Goal: Information Seeking & Learning: Learn about a topic

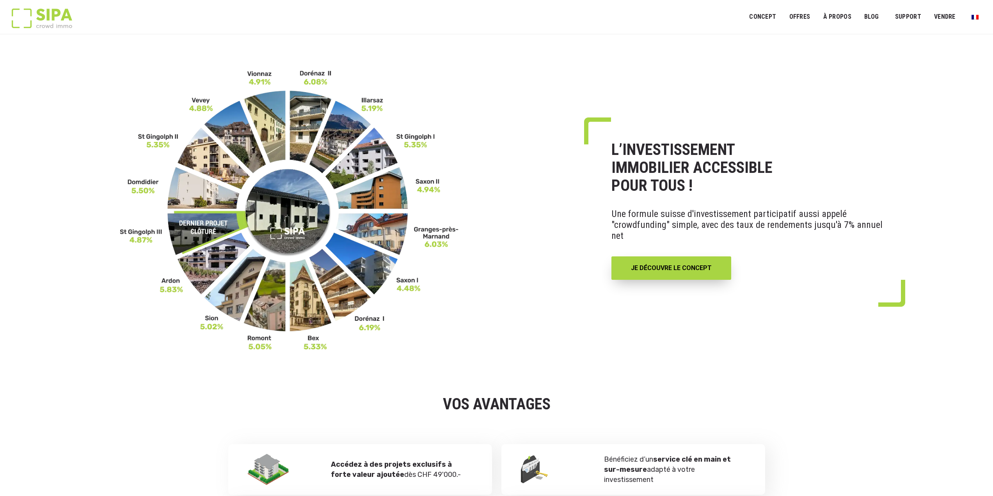
drag, startPoint x: 609, startPoint y: 156, endPoint x: 724, endPoint y: 196, distance: 121.7
click at [724, 196] on div "L’INVESTISSEMENT IMMOBILIER ACCESSIBLE POUR TOUS ! Une formule suisse d'investi…" at bounding box center [745, 210] width 322 height 139
click at [661, 268] on link "JE DÉCOUVRE LE CONCEPT" at bounding box center [671, 267] width 120 height 23
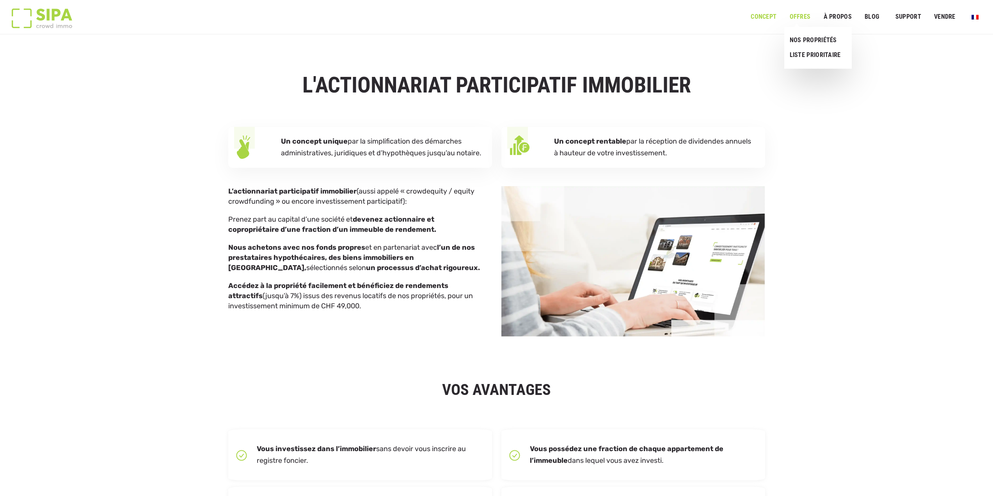
click at [808, 15] on link "OFFRES" at bounding box center [799, 17] width 31 height 18
click at [808, 46] on link "NOS PROPRIÉTÉS" at bounding box center [814, 40] width 61 height 15
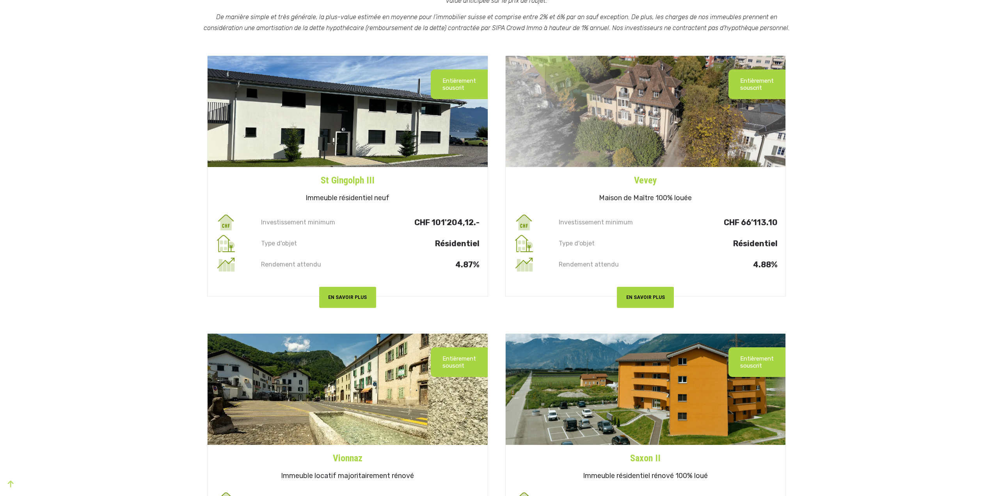
scroll to position [156, 0]
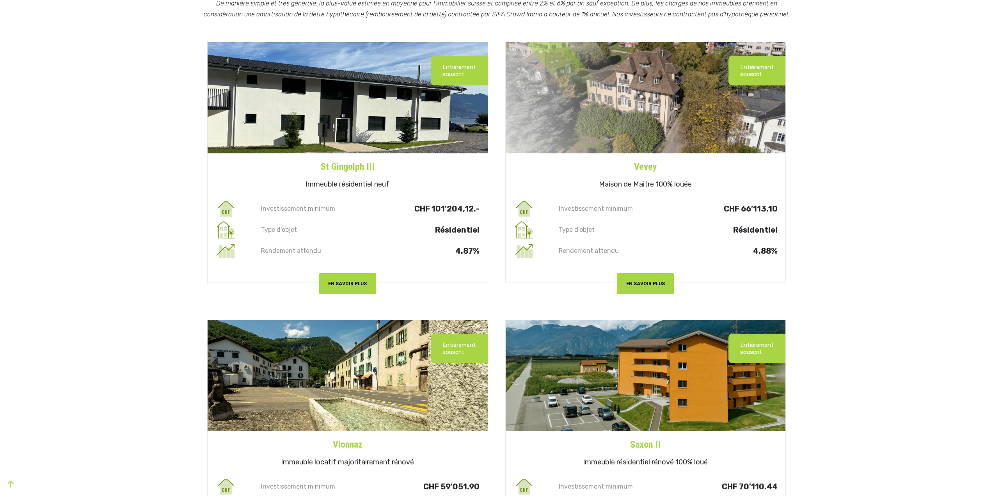
drag, startPoint x: 262, startPoint y: 208, endPoint x: 480, endPoint y: 213, distance: 218.2
click at [480, 213] on div "Investissement minimum CHF 101'204,12.-" at bounding box center [348, 208] width 280 height 21
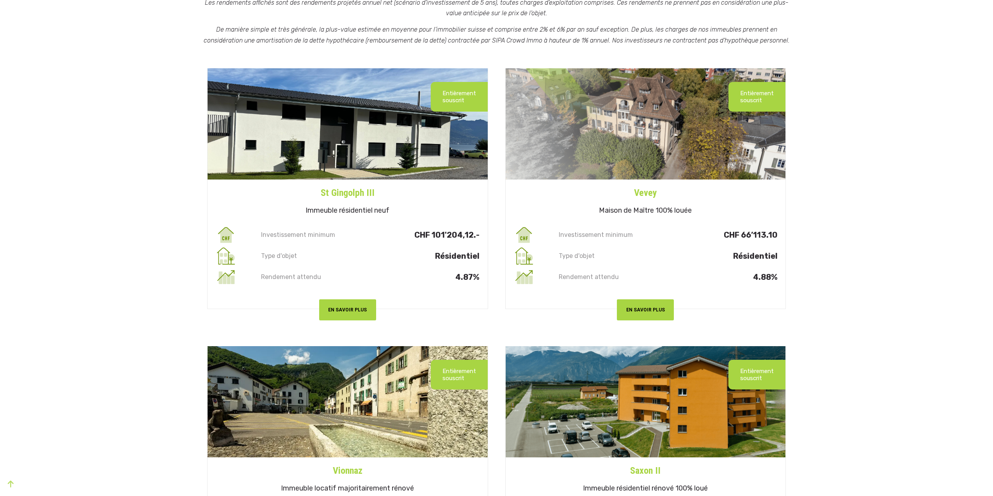
scroll to position [78, 0]
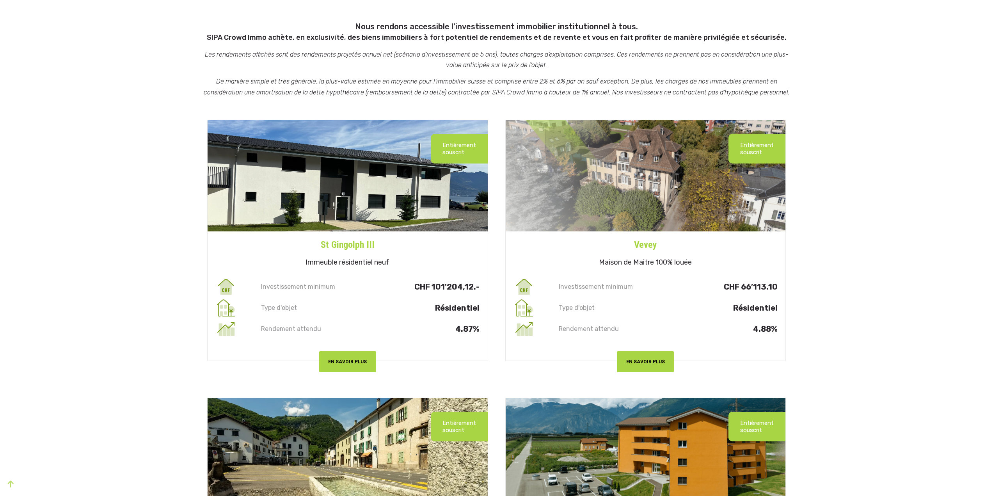
click at [652, 187] on img at bounding box center [646, 175] width 280 height 111
drag, startPoint x: 725, startPoint y: 287, endPoint x: 784, endPoint y: 288, distance: 59.3
click at [784, 288] on div "Investissement minimum CHF 66’113.10" at bounding box center [646, 286] width 280 height 21
click at [739, 289] on p "CHF 66’113.10" at bounding box center [723, 286] width 110 height 7
drag, startPoint x: 740, startPoint y: 289, endPoint x: 783, endPoint y: 291, distance: 42.6
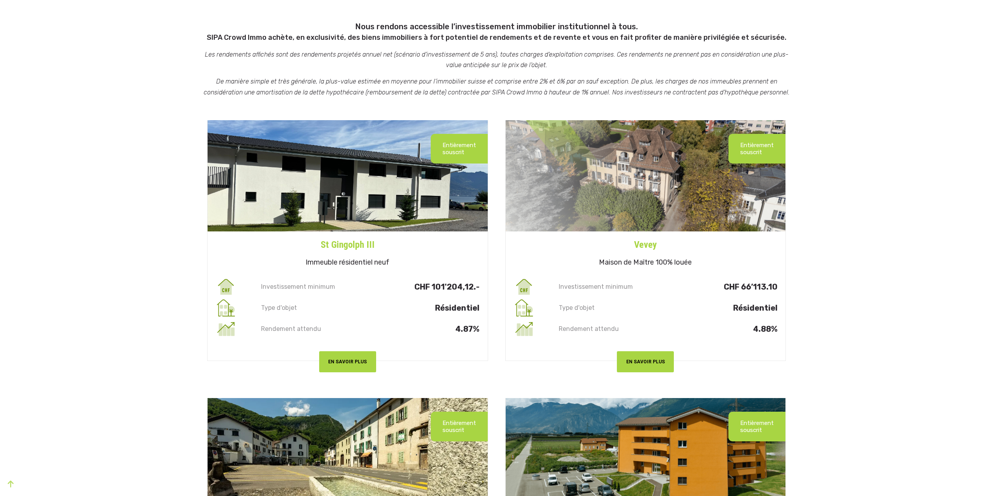
click at [783, 291] on div "Investissement minimum CHF 66’113.10" at bounding box center [646, 286] width 280 height 21
click at [361, 365] on button "EN SAVOIR PLUS" at bounding box center [347, 361] width 57 height 21
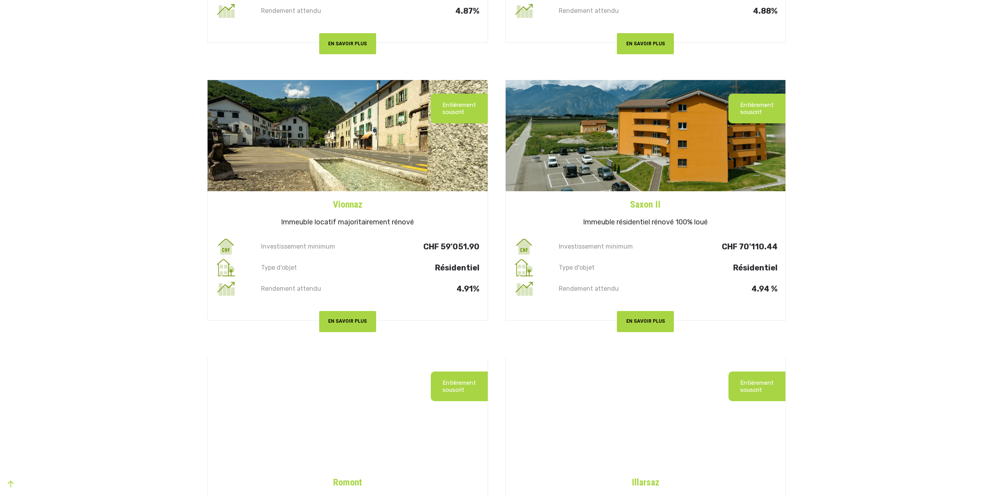
scroll to position [312, 0]
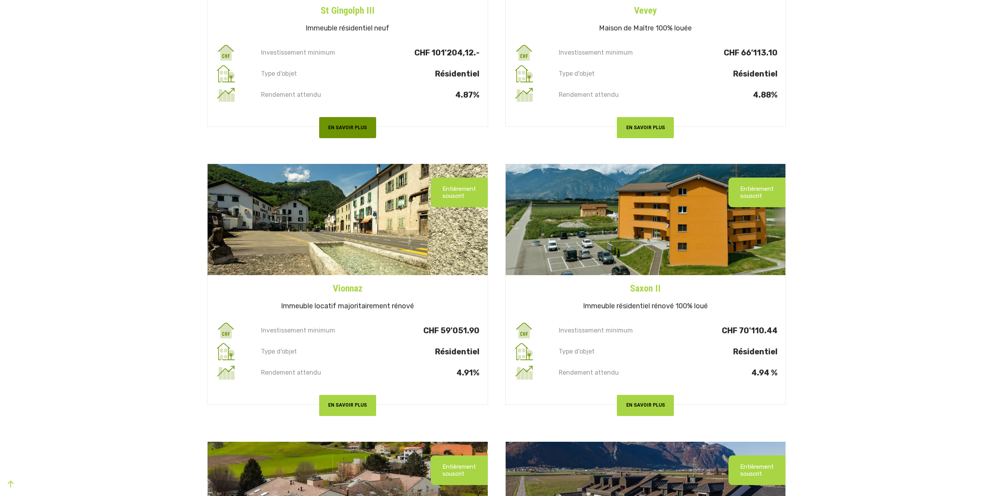
click at [368, 128] on button "EN SAVOIR PLUS" at bounding box center [347, 127] width 57 height 21
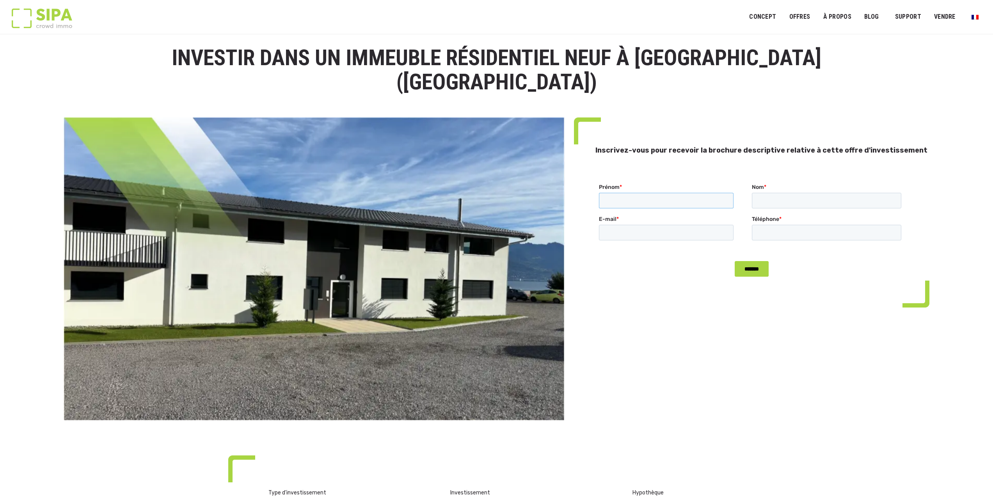
click at [620, 198] on input "Prénom *" at bounding box center [666, 201] width 135 height 16
click at [762, 200] on input "Nom *" at bounding box center [827, 201] width 150 height 16
click at [686, 207] on input "Prénom *" at bounding box center [666, 201] width 135 height 16
click at [776, 207] on input "Nom *" at bounding box center [827, 201] width 150 height 16
click at [33, 14] on img at bounding box center [42, 19] width 60 height 20
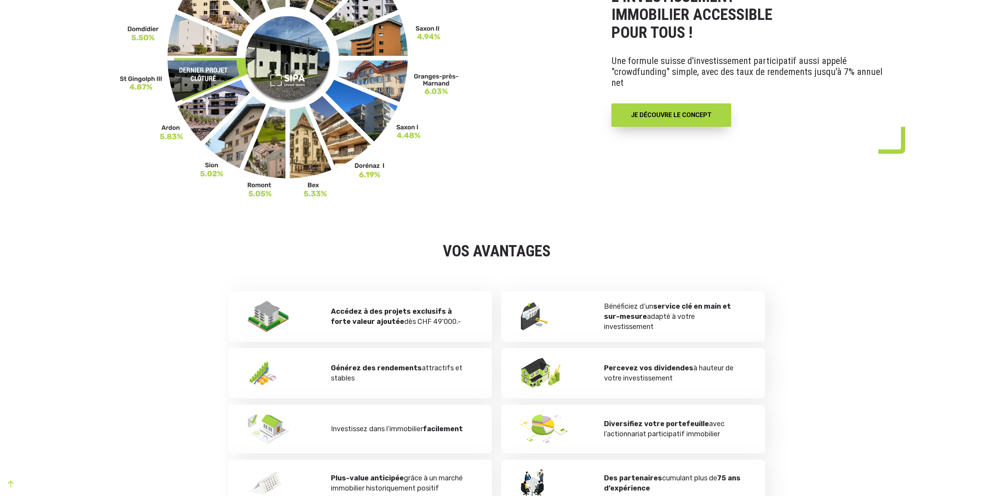
scroll to position [156, 0]
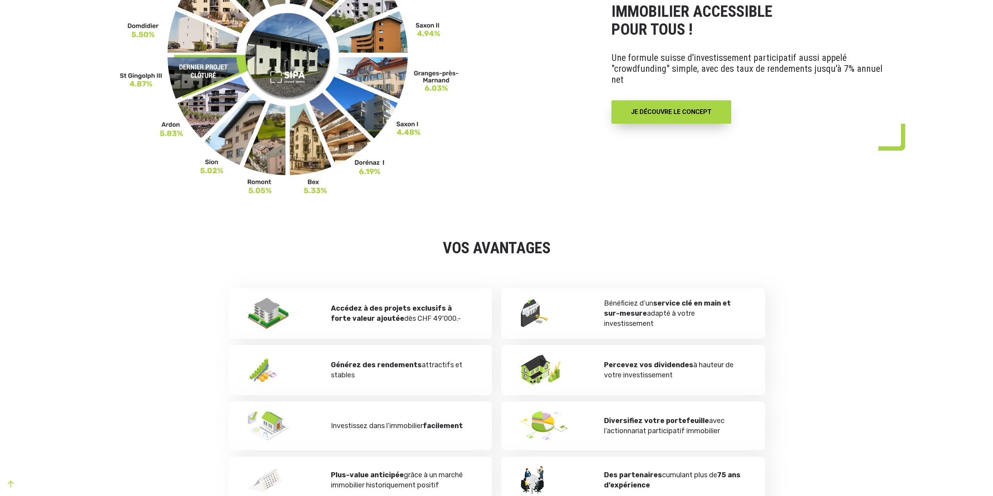
drag, startPoint x: 549, startPoint y: 250, endPoint x: 441, endPoint y: 252, distance: 108.1
click at [441, 252] on h2 "VOS AVANTAGES" at bounding box center [496, 248] width 537 height 20
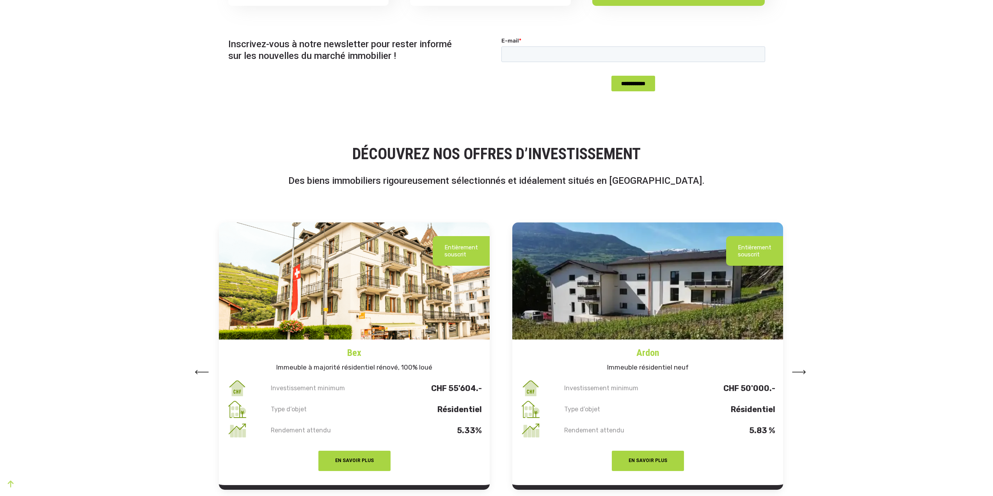
scroll to position [819, 0]
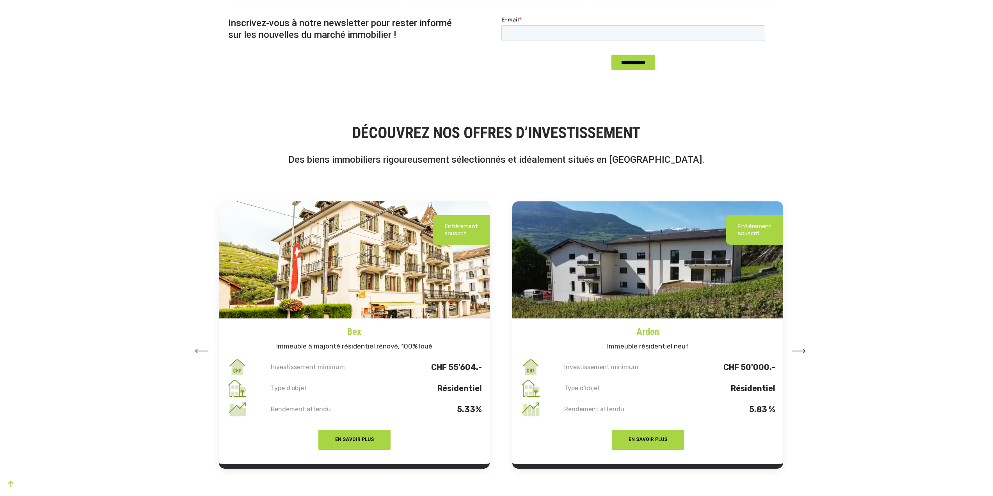
click at [323, 292] on img at bounding box center [354, 259] width 271 height 117
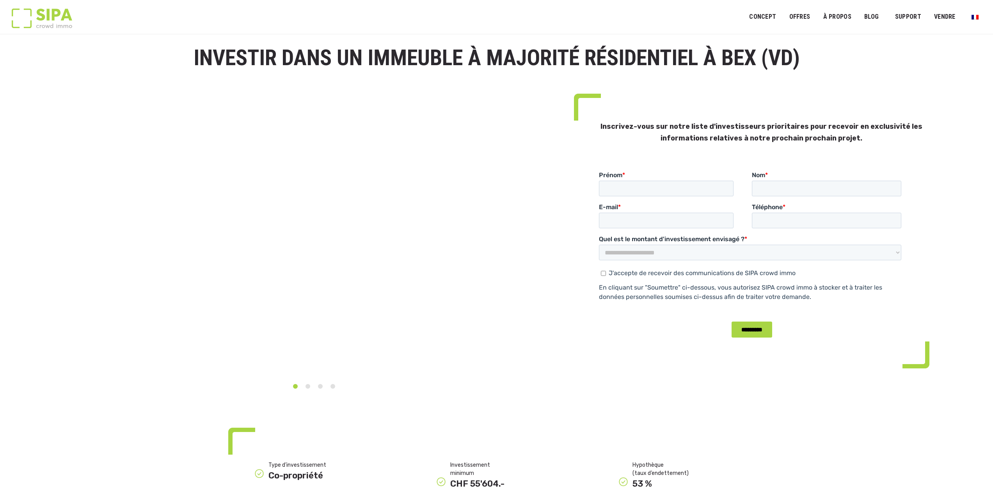
click at [21, 14] on img at bounding box center [42, 19] width 60 height 20
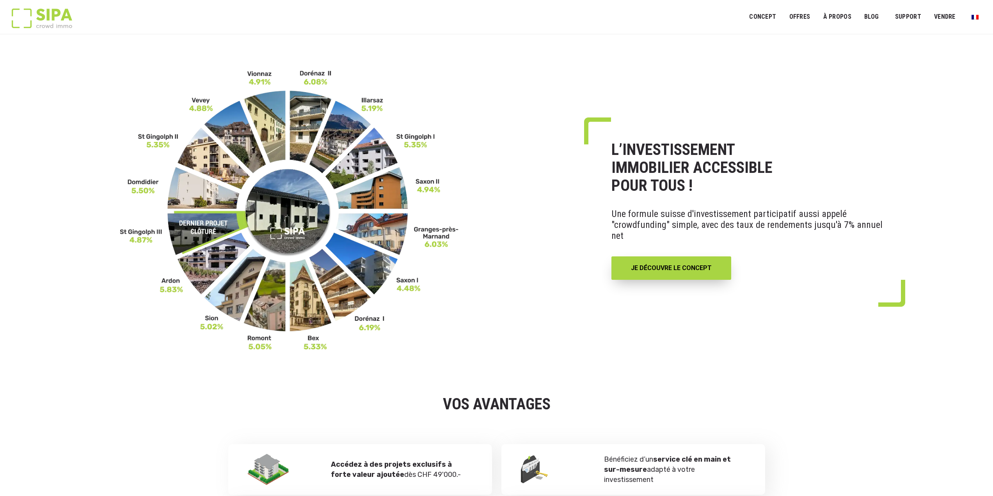
drag, startPoint x: 611, startPoint y: 153, endPoint x: 713, endPoint y: 193, distance: 108.8
click at [713, 193] on h1 "L’INVESTISSEMENT IMMOBILIER ACCESSIBLE POUR TOUS !" at bounding box center [749, 168] width 277 height 54
click at [357, 311] on img at bounding box center [289, 209] width 339 height 281
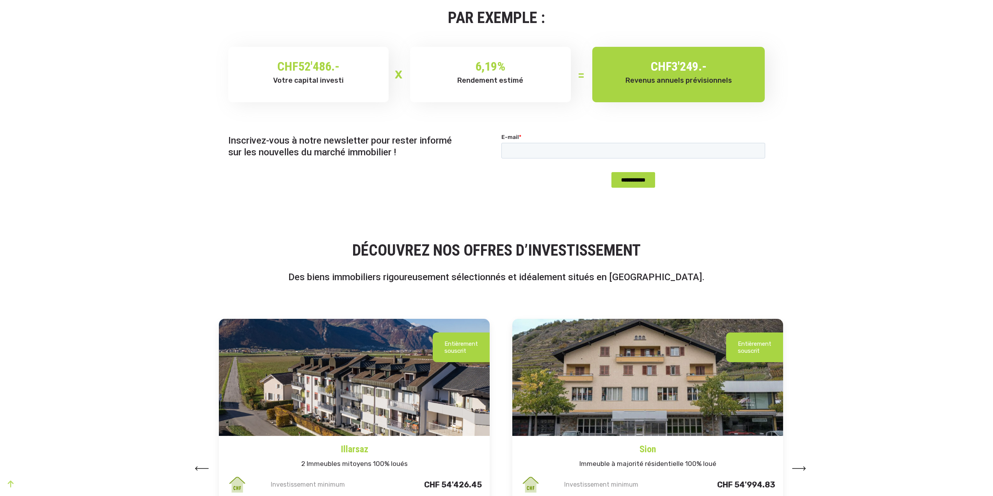
scroll to position [702, 0]
drag, startPoint x: 473, startPoint y: 90, endPoint x: 464, endPoint y: 110, distance: 21.9
click at [473, 90] on div "6,19 % Rendement estimé" at bounding box center [490, 73] width 161 height 55
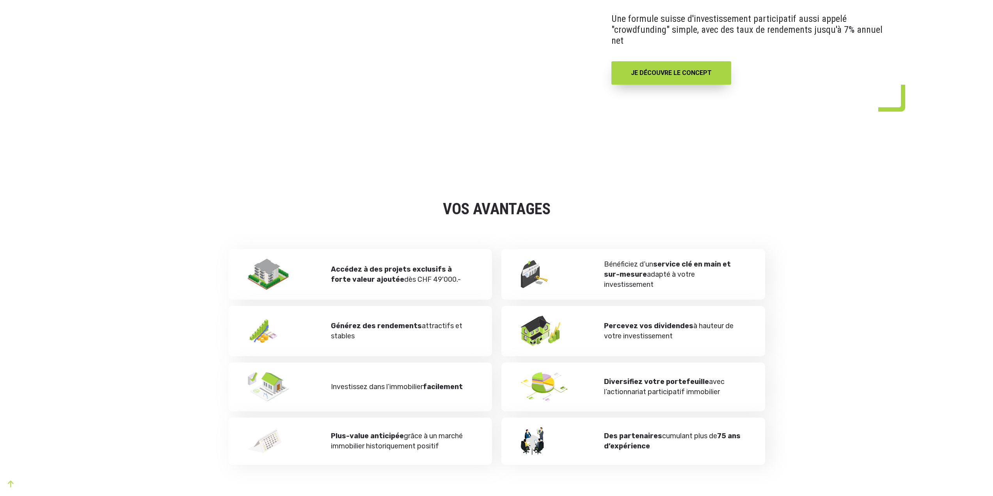
scroll to position [0, 0]
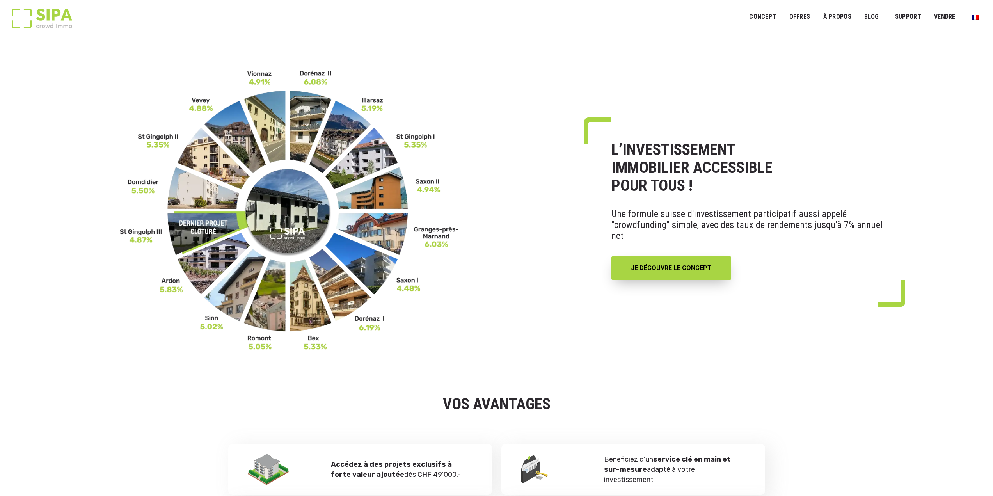
drag, startPoint x: 75, startPoint y: 21, endPoint x: 33, endPoint y: 20, distance: 42.1
click at [33, 20] on div "SIPA Concept Ouvrir le menu ALTERNATIVES DIVERSIFICATION OFFRES Ouvrir le menu …" at bounding box center [497, 17] width 970 height 34
click at [793, 14] on link "OFFRES" at bounding box center [799, 17] width 31 height 18
click at [819, 44] on link "NOS PROPRIÉTÉS" at bounding box center [815, 40] width 62 height 15
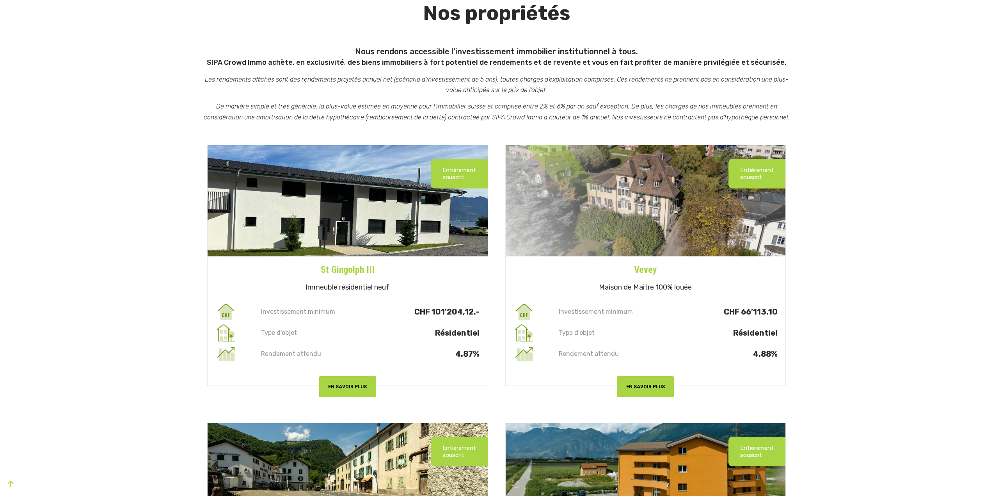
scroll to position [156, 0]
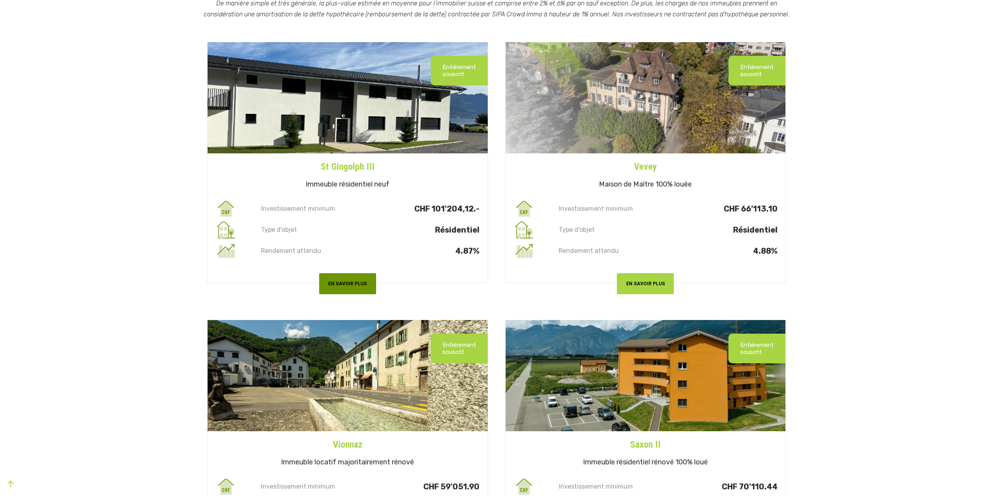
click at [361, 281] on button "EN SAVOIR PLUS" at bounding box center [347, 283] width 57 height 21
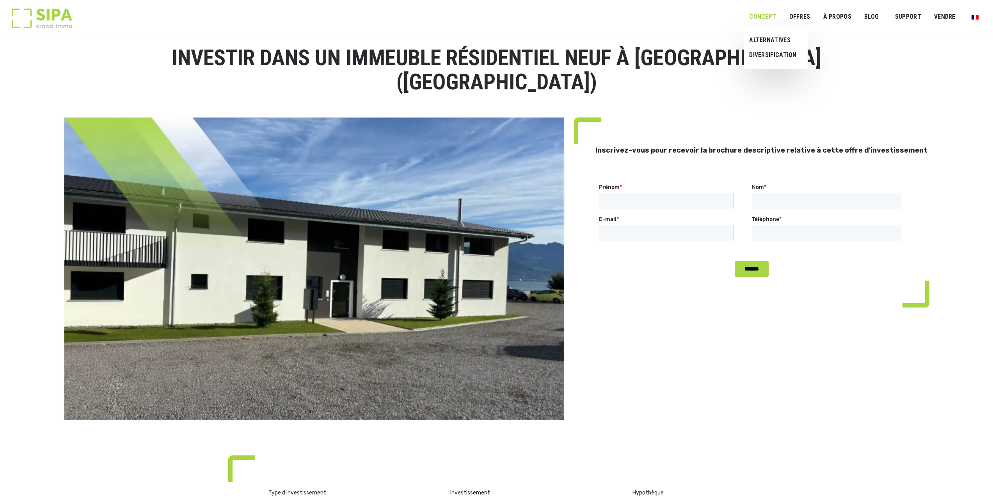
click at [757, 22] on link "Concept" at bounding box center [762, 17] width 37 height 18
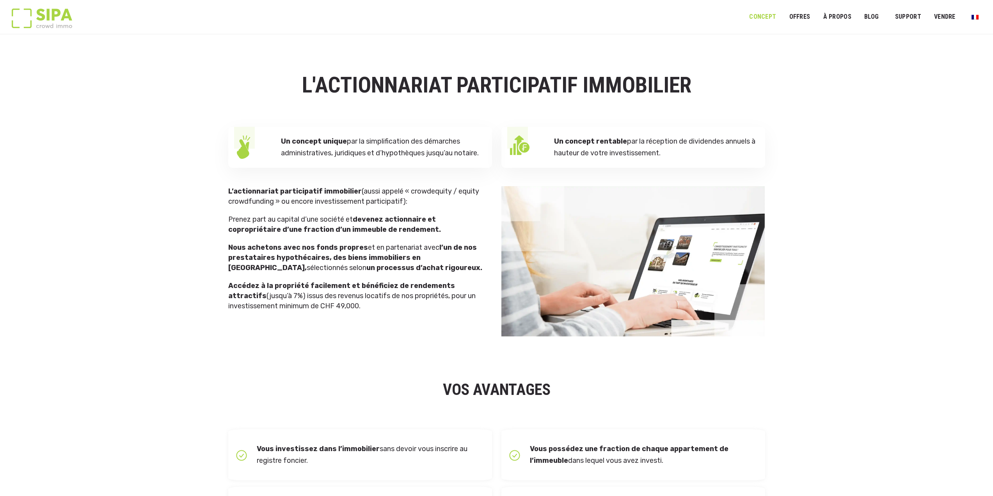
drag, startPoint x: 364, startPoint y: 304, endPoint x: 229, endPoint y: 184, distance: 179.9
click at [229, 184] on div "L'ACTIONNARIAT PARTICIPATIF IMMOBILIER Un concept unique par la simplification …" at bounding box center [497, 199] width 546 height 275
